Goal: Navigation & Orientation: Find specific page/section

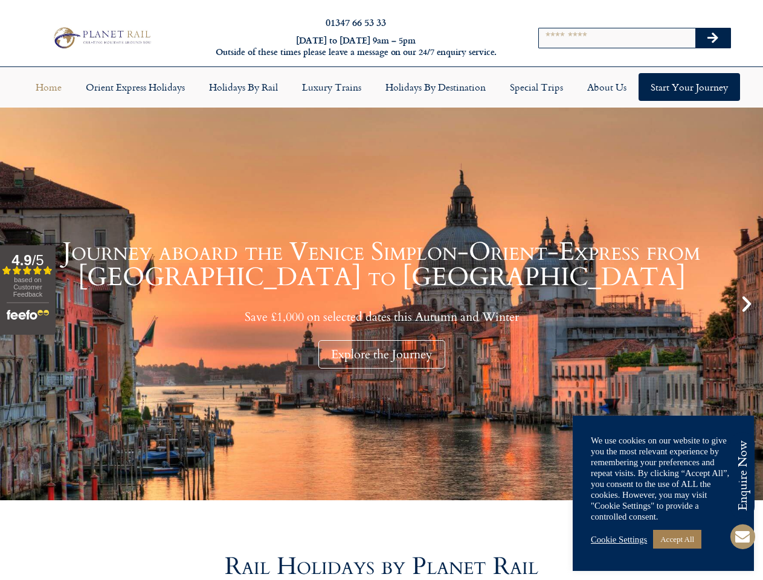
click at [635, 42] on input "Search" at bounding box center [617, 37] width 157 height 19
click at [713, 42] on icon "Search" at bounding box center [713, 38] width 11 height 12
click at [381, 96] on link "Holidays by Destination" at bounding box center [436, 87] width 125 height 28
click at [436, 96] on link "Holidays by Destination" at bounding box center [436, 87] width 125 height 28
click at [381, 363] on div "Explore the Journey" at bounding box center [382, 354] width 127 height 28
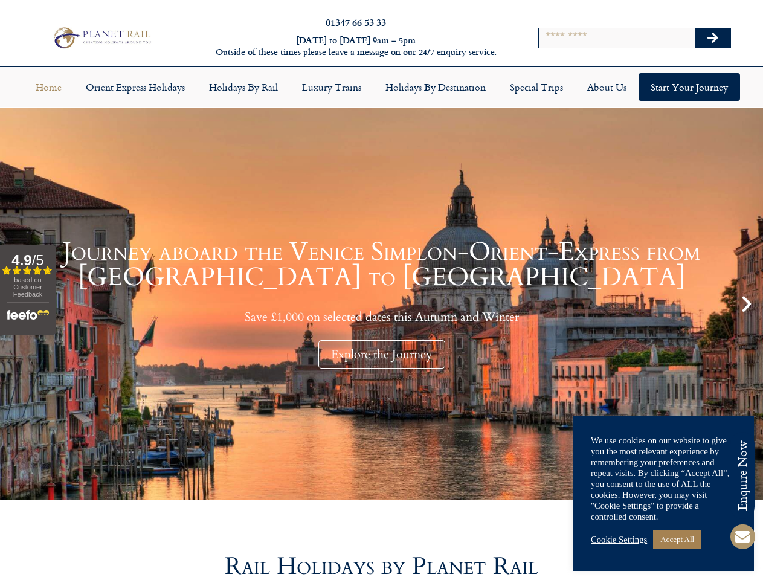
click at [747, 313] on icon "Next slide" at bounding box center [747, 304] width 21 height 21
click at [664, 539] on link "Accept All" at bounding box center [677, 539] width 48 height 19
click at [621, 540] on link "Cookie Settings" at bounding box center [619, 539] width 56 height 11
click at [682, 539] on link "Accept All" at bounding box center [677, 539] width 48 height 19
click at [746, 538] on icon at bounding box center [742, 536] width 29 height 29
